Goal: Feedback & Contribution: Submit feedback/report problem

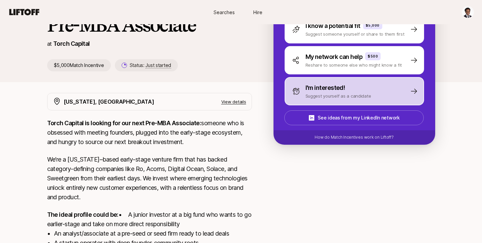
scroll to position [70, 0]
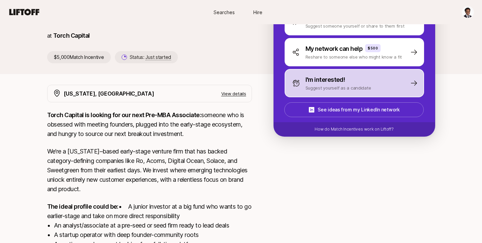
click at [337, 84] on p "I'm interested!" at bounding box center [325, 79] width 40 height 9
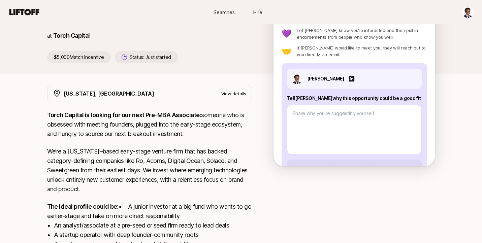
scroll to position [0, 0]
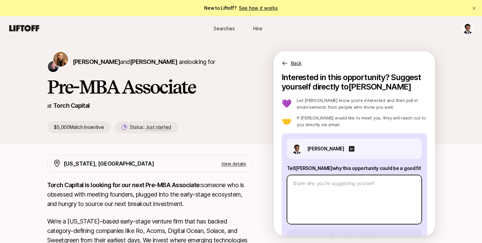
click at [307, 184] on textarea at bounding box center [354, 199] width 135 height 49
type textarea "x"
type textarea "1"
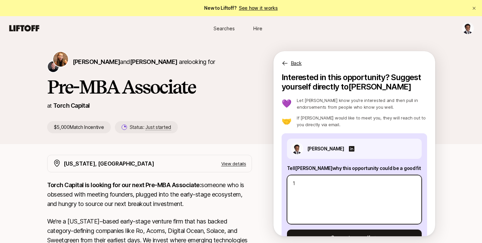
type textarea "x"
type textarea "1."
type textarea "x"
type textarea "1."
paste textarea "One industry I’m passionate about is AI compliance infrastructure—particularly …"
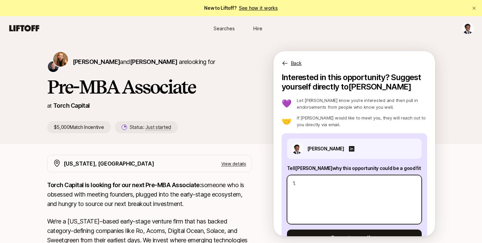
type textarea "x"
type textarea "1. One industry I’m passionate about is AI compliance infrastructure—particular…"
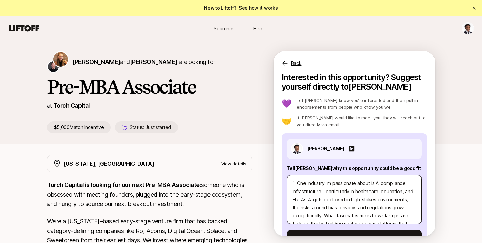
click at [322, 183] on textarea "1. One industry I’m passionate about is AI compliance infrastructure—particular…" at bounding box center [354, 199] width 135 height 49
type textarea "x"
type textarea "1. One industr I’m passionate about is AI compliance infrastructure—particularl…"
type textarea "x"
type textarea "1. One indust I’m passionate about is AI compliance infrastructure—particularly…"
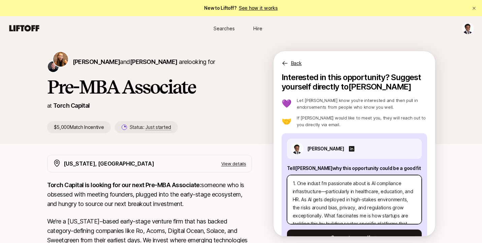
type textarea "x"
type textarea "1. One indus I’m passionate about is AI compliance infrastructure—particularly …"
type textarea "x"
type textarea "1. One indu I’m passionate about is AI compliance infrastructure—particularly i…"
type textarea "x"
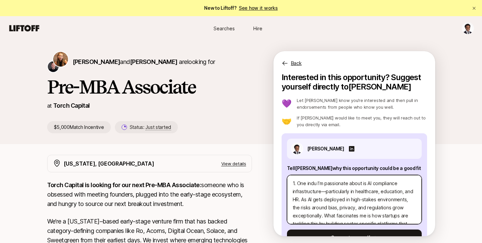
type textarea "1. One ind I’m passionate about is AI compliance infrastructure—particularly in…"
type textarea "x"
type textarea "1. One in I’m passionate about is AI compliance infrastructure—particularly in …"
type textarea "x"
type textarea "1. One inv I’m passionate about is AI compliance infrastructure—particularly in…"
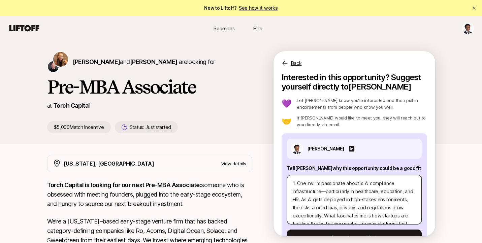
type textarea "x"
type textarea "1. One inve I’m passionate about is AI compliance infrastructure—particularly i…"
type textarea "x"
type textarea "1. One inves I’m passionate about is AI compliance infrastructure—particularly …"
type textarea "x"
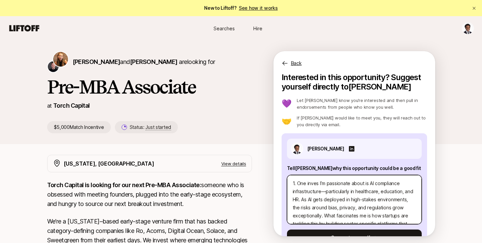
type textarea "1. One invest I’m passionate about is AI compliance infrastructure—particularly…"
type textarea "x"
type textarea "1. One investm I’m passionate about is AI compliance infrastructure—particularl…"
type textarea "x"
type textarea "1. One investme I’m passionate about is AI compliance infrastructure—particular…"
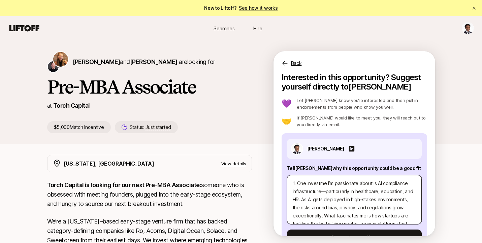
type textarea "x"
type textarea "1. One investmen I’m passionate about is AI compliance infrastructure—particula…"
type textarea "x"
type textarea "1. One investment I’m passionate about is AI compliance infrastructure—particul…"
type textarea "x"
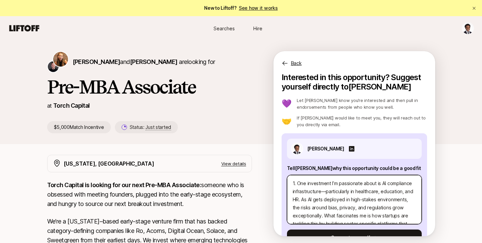
type textarea "1. One investment I’m passionate about is AI compliance infrastructure—particul…"
type textarea "x"
type textarea "1. One investment t I’m passionate about is AI compliance infrastructure—partic…"
type textarea "x"
type textarea "1. One investment th I’m passionate about is AI compliance infrastructure—parti…"
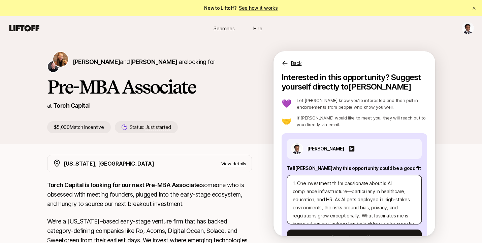
type textarea "x"
type textarea "1. One investment the I’m passionate about is AI compliance infrastructure—part…"
type textarea "x"
type textarea "1. One investment thes I’m passionate about is AI compliance infrastructure—par…"
type textarea "x"
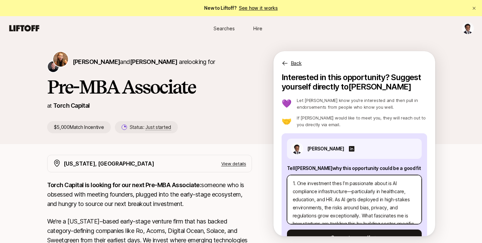
type textarea "1. One investment thesi I’m passionate about is AI compliance infrastructure—pa…"
type textarea "x"
type textarea "1. One investment thesis I’m passionate about is AI compliance infrastructure—p…"
type textarea "x"
type textarea "1. One investment thesis I’m passionat about is AI compliance infrastructure—pa…"
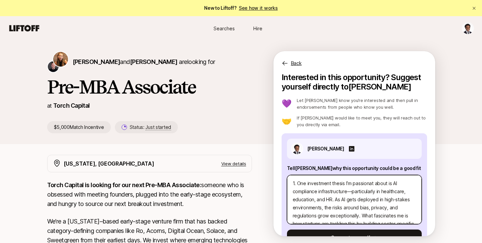
type textarea "x"
type textarea "1. One investment thesis I’m passiona about is AI compliance infrastructure—par…"
type textarea "x"
type textarea "1. One investment thesis I’m passion about is AI compliance infrastructure—part…"
type textarea "x"
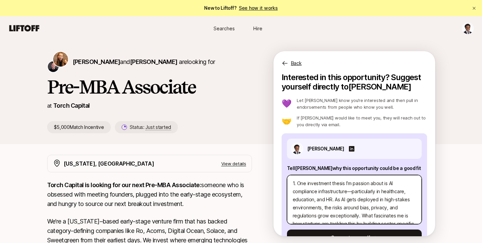
type textarea "1. One investment thesis I’m passio about is AI compliance infrastructure—parti…"
type textarea "x"
type textarea "1. One investment thesis I’m [PERSON_NAME] about is AI compliance infrastructur…"
type textarea "x"
type textarea "1. One investment thesis I’m pass about is AI compliance infrastructure—particu…"
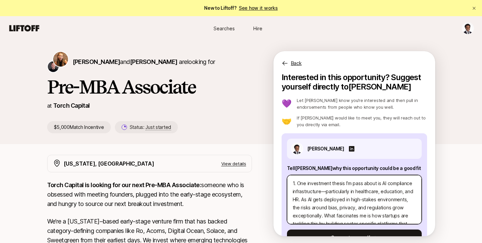
type textarea "x"
type textarea "1. One investment thesis I’m pas about is AI compliance infrastructure—particul…"
type textarea "x"
type textarea "1. One investment thesis I’m pa about is AI compliance infrastructure—particula…"
type textarea "x"
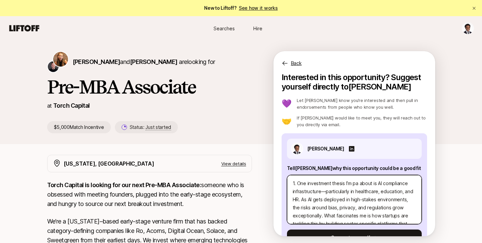
type textarea "1. One investment thesis I’m p about is AI compliance infrastructure—particular…"
type textarea "x"
type textarea "1. One investment thesis I’m about is AI compliance infrastructure—particularly…"
type textarea "x"
type textarea "1. One investment thesis I’m e about is AI compliance infrastructure—particular…"
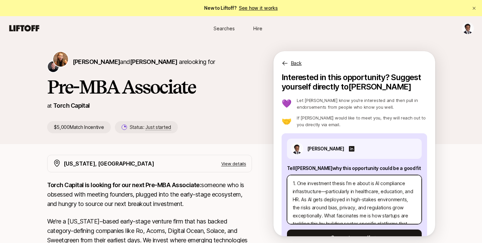
type textarea "x"
type textarea "1. One investment thesis I’m ex about is AI compliance infrastructure—particula…"
type textarea "x"
type textarea "1. One investment thesis I’m exc about is AI compliance infrastructure—particul…"
type textarea "x"
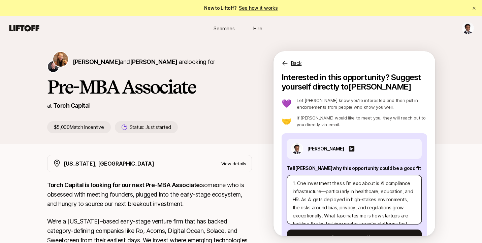
type textarea "1. One investment thesis I’m exci about is AI compliance infrastructure—particu…"
type textarea "x"
type textarea "1. One investment thesis I’m excit about is AI compliance infrastructure—partic…"
type textarea "x"
type textarea "1. One investment thesis I’m excite about is AI compliance infrastructure—parti…"
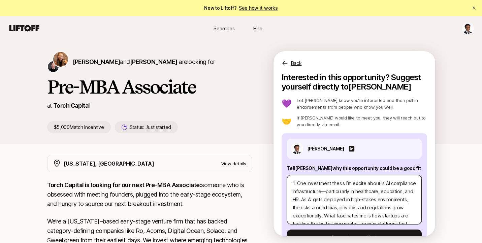
type textarea "x"
type textarea "1. One investment thesis I’m excited about is AI compliance infrastructure—part…"
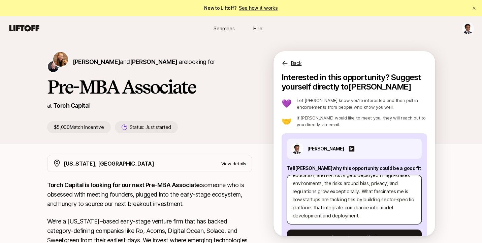
scroll to position [32, 0]
type textarea "x"
type textarea "1. One investment thesis I’m excited about is AI compliance infrastructure—part…"
type textarea "x"
type textarea "1. One investment thesis I’m excited about is AI compliance infrastructure—part…"
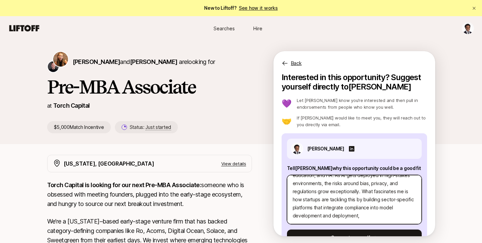
type textarea "x"
type textarea "1. One investment thesis I’m excited about is AI compliance infrastructure—part…"
type textarea "x"
type textarea "1. One investment thesis I’m excited about is AI compliance infrastructure—part…"
type textarea "x"
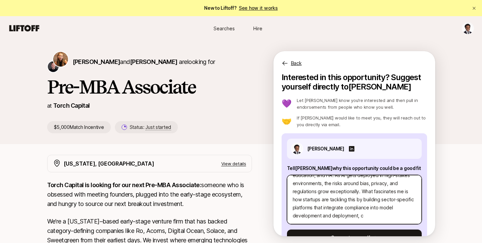
type textarea "1. One investment thesis I’m excited about is AI compliance infrastructure—part…"
type textarea "x"
type textarea "1. One investment thesis I’m excited about is AI compliance infrastructure—part…"
type textarea "x"
type textarea "1. One investment thesis I’m excited about is AI compliance infrastructure—part…"
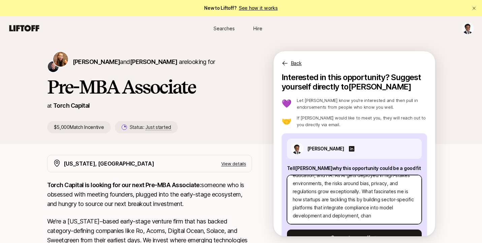
type textarea "x"
type textarea "1. One investment thesis I’m excited about is AI compliance infrastructure—part…"
type textarea "x"
type textarea "1. One investment thesis I’m excited about is AI compliance infrastructure—part…"
type textarea "x"
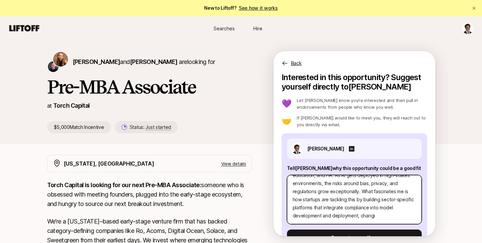
type textarea "1. One investment thesis I’m excited about is AI compliance infrastructure—part…"
type textarea "x"
type textarea "1. One investment thesis I’m excited about is AI compliance infrastructure—part…"
type textarea "x"
type textarea "1. One investment thesis I’m excited about is AI compliance infrastructure—part…"
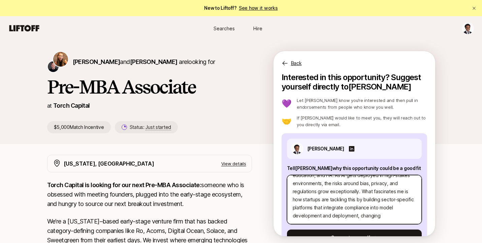
type textarea "x"
type textarea "1. One investment thesis I’m excited about is AI compliance infrastructure—part…"
type textarea "x"
type textarea "1. One investment thesis I’m excited about is AI compliance infrastructure—part…"
type textarea "x"
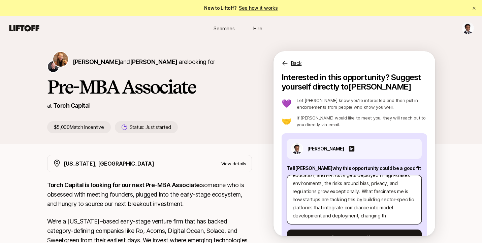
type textarea "1. One investment thesis I’m excited about is AI compliance infrastructure—part…"
type textarea "x"
type textarea "1. One investment thesis I’m excited about is AI compliance infrastructure—part…"
type textarea "x"
type textarea "1. One investment thesis I’m excited about is AI compliance infrastructure—part…"
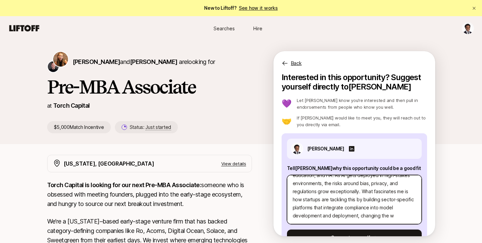
type textarea "x"
type textarea "1. One investment thesis I’m excited about is AI compliance infrastructure—part…"
type textarea "x"
type textarea "1. One investment thesis I’m excited about is AI compliance infrastructure—part…"
type textarea "x"
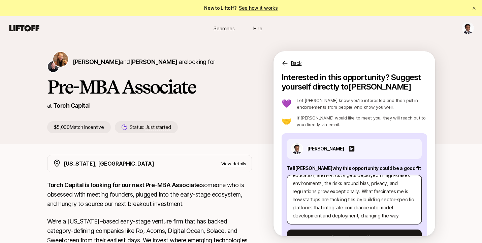
type textarea "1. One investment thesis I’m excited about is AI compliance infrastructure—part…"
type textarea "x"
type textarea "1. One investment thesis I’m excited about is AI compliance infrastructure—part…"
type textarea "x"
type textarea "1. One investment thesis I’m excited about is AI compliance infrastructure—part…"
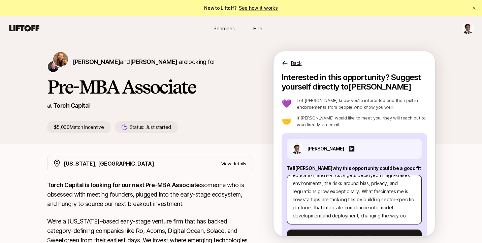
type textarea "x"
type textarea "1. One investment thesis I’m excited about is AI compliance infrastructure—part…"
type textarea "x"
type textarea "1. One investment thesis I’m excited about is AI compliance infrastructure—part…"
type textarea "x"
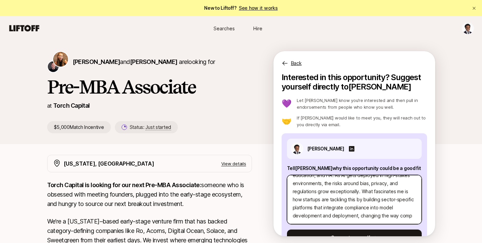
type textarea "1. One investment thesis I’m excited about is AI compliance infrastructure—part…"
type textarea "x"
type textarea "1. One investment thesis I’m excited about is AI compliance infrastructure—part…"
type textarea "x"
type textarea "1. One investment thesis I’m excited about is AI compliance infrastructure—part…"
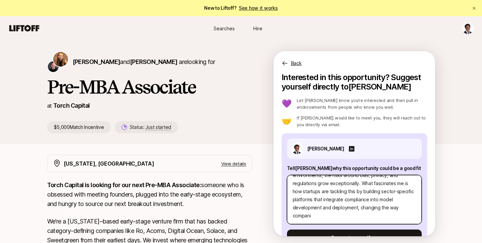
type textarea "x"
type textarea "1. One investment thesis I’m excited about is AI compliance infrastructure—part…"
type textarea "x"
type textarea "1. One investment thesis I’m excited about is AI compliance infrastructure—part…"
type textarea "x"
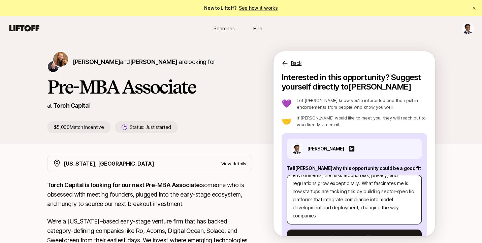
type textarea "1. One investment thesis I’m excited about is AI compliance infrastructure—part…"
type textarea "x"
type textarea "1. One investment thesis I’m excited about is AI compliance infrastructure—part…"
type textarea "x"
type textarea "1. One investment thesis I’m excited about is AI compliance infrastructure—part…"
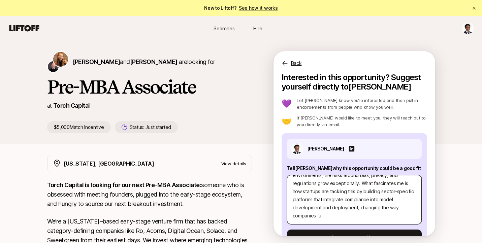
type textarea "x"
type textarea "1. One investment thesis I’m excited about is AI compliance infrastructure—part…"
type textarea "x"
type textarea "1. One investment thesis I’m excited about is AI compliance infrastructure—part…"
type textarea "x"
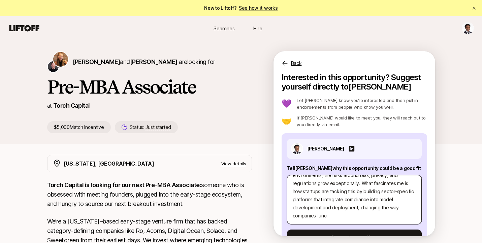
type textarea "1. One investment thesis I’m excited about is AI compliance infrastructure—part…"
type textarea "x"
type textarea "1. One investment thesis I’m excited about is AI compliance infrastructure—part…"
type textarea "x"
type textarea "1. One investment thesis I’m excited about is AI compliance infrastructure—part…"
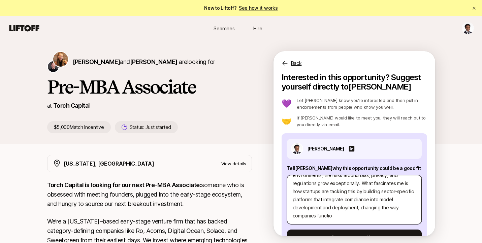
type textarea "x"
type textarea "1. One investment thesis I’m excited about is AI compliance infrastructure—part…"
type textarea "x"
type textarea "1. One investment thesis I’m excited about is AI compliance infrastructure—part…"
type textarea "x"
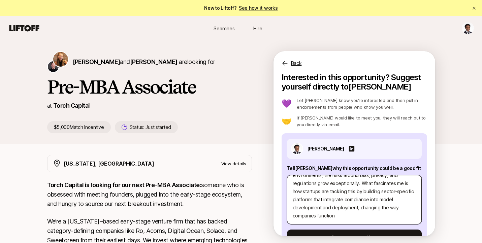
type textarea "1. One investment thesis I’m excited about is AI compliance infrastructure—part…"
type textarea "x"
type textarea "1. One investment thesis I’m excited about is AI compliance infrastructure—part…"
type textarea "x"
type textarea "1. One investment thesis I’m excited about is AI compliance infrastructure—part…"
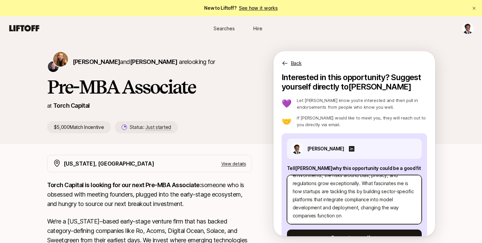
type textarea "x"
type textarea "1. One investment thesis I’m excited about is AI compliance infrastructure—part…"
type textarea "x"
type textarea "1. One investment thesis I’m excited about is AI compliance infrastructure—part…"
type textarea "x"
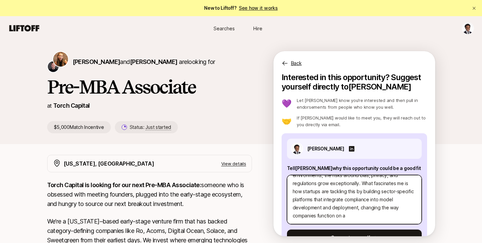
type textarea "1. One investment thesis I’m excited about is AI compliance infrastructure—part…"
type textarea "x"
type textarea "1. One investment thesis I’m excited about is AI compliance infrastructure—part…"
type textarea "x"
type textarea "1. One investment thesis I’m excited about is AI compliance infrastructure—part…"
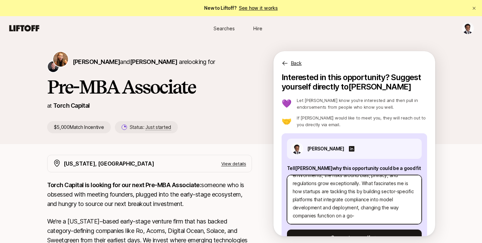
type textarea "x"
type textarea "1. One investment thesis I’m excited about is AI compliance infrastructure—part…"
type textarea "x"
type textarea "1. One investment thesis I’m excited about is AI compliance infrastructure—part…"
type textarea "x"
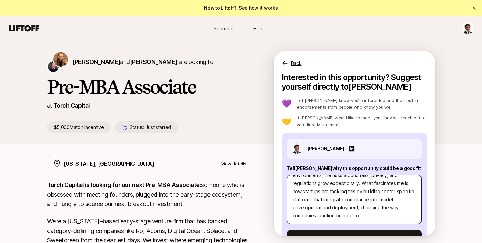
type textarea "1. One investment thesis I’m excited about is AI compliance infrastructure—part…"
type textarea "x"
type textarea "1. One investment thesis I’m excited about is AI compliance infrastructure—part…"
type textarea "x"
type textarea "1. One investment thesis I’m excited about is AI compliance infrastructure—part…"
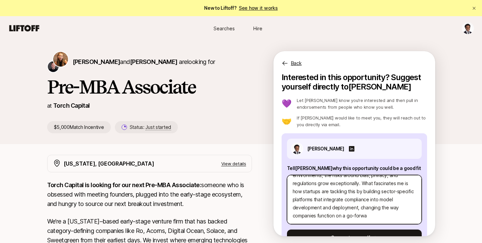
type textarea "x"
type textarea "1. One investment thesis I’m excited about is AI compliance infrastructure—part…"
type textarea "x"
type textarea "1. One investment thesis I’m excited about is AI compliance infrastructure—part…"
type textarea "x"
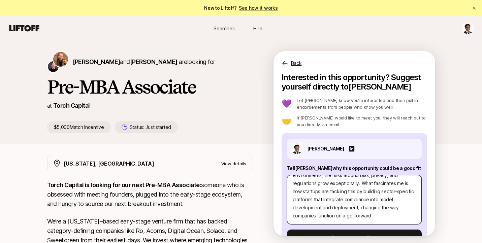
type textarea "1. One investment thesis I’m excited about is AI compliance infrastructure—part…"
type textarea "x"
type textarea "1. One investment thesis I’m excited about is AI compliance infrastructure—part…"
type textarea "x"
type textarea "1. One investment thesis I’m excited about is AI compliance infrastructure—part…"
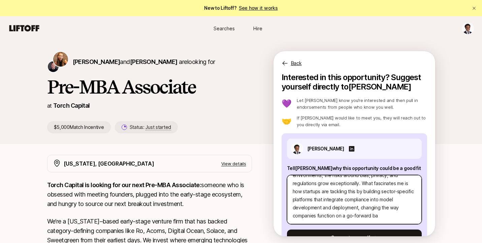
type textarea "x"
type textarea "1. One investment thesis I’m excited about is AI compliance infrastructure—part…"
click at [402, 207] on textarea "1. One investment thesis I’m excited about is AI compliance infrastructure—part…" at bounding box center [354, 199] width 135 height 49
